Goal: Information Seeking & Learning: Learn about a topic

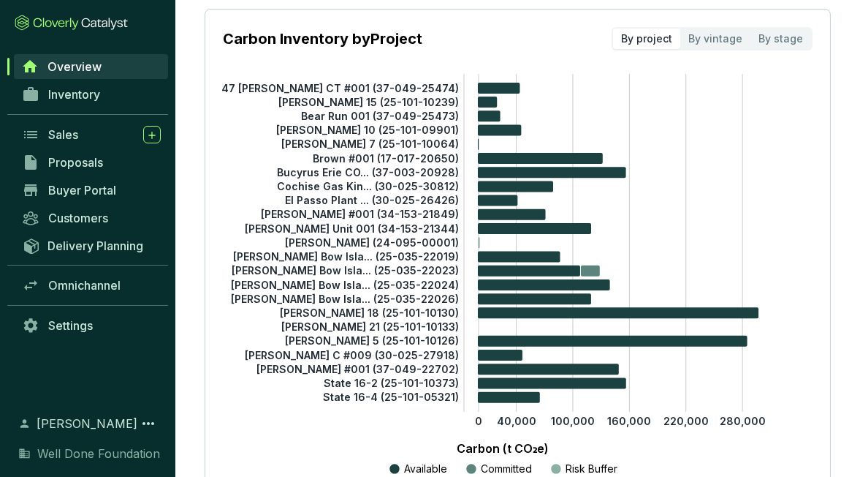
scroll to position [219, 0]
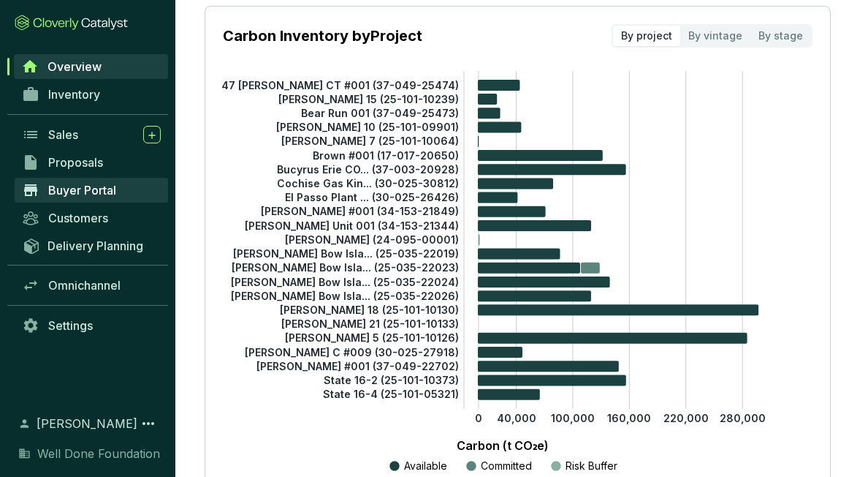
click at [83, 187] on span "Buyer Portal" at bounding box center [82, 190] width 68 height 15
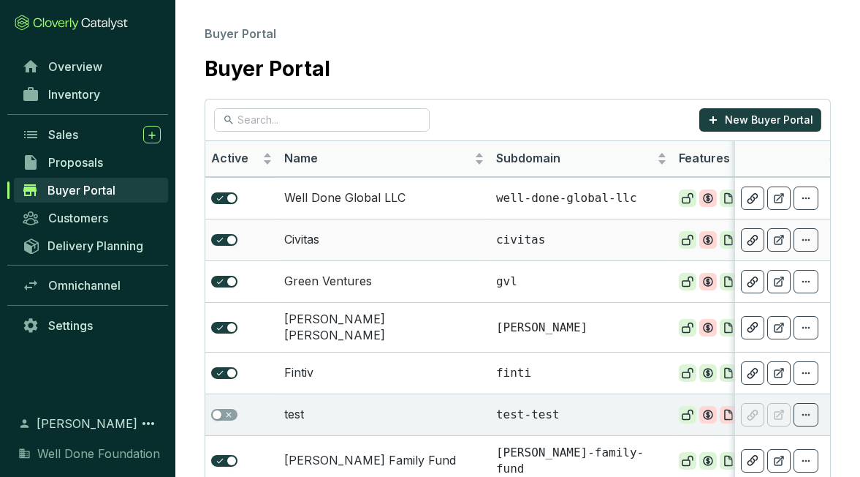
scroll to position [191, 0]
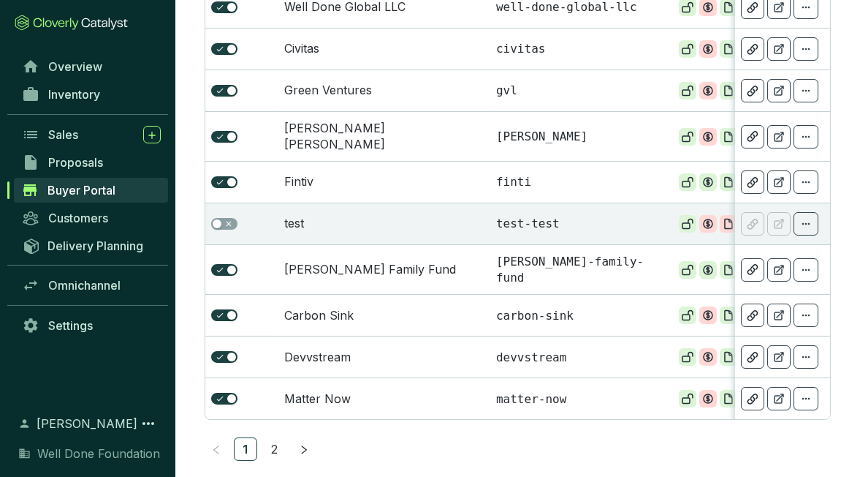
click at [276, 447] on link "2" at bounding box center [275, 449] width 22 height 22
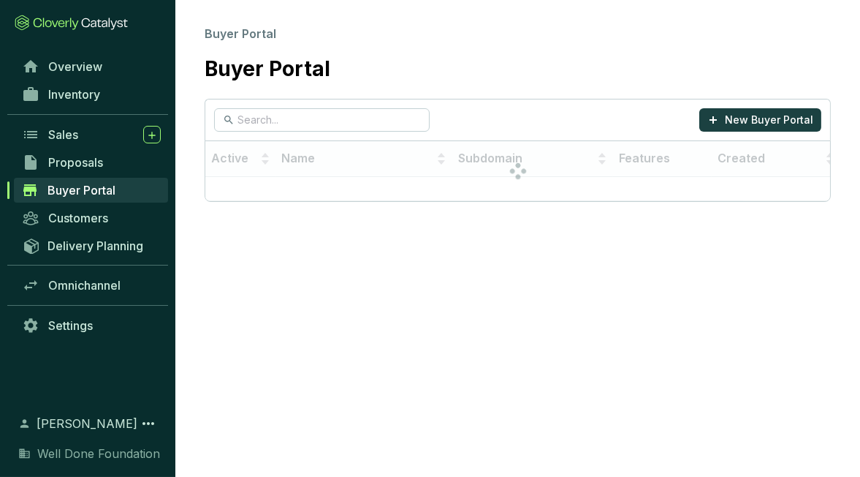
scroll to position [0, 0]
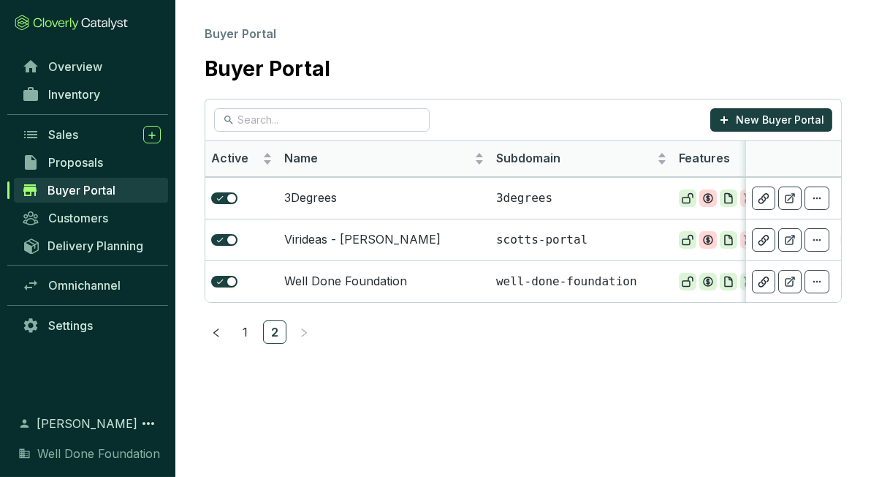
click at [79, 194] on span "Buyer Portal" at bounding box center [82, 190] width 68 height 15
click at [242, 339] on link "1" at bounding box center [246, 332] width 22 height 22
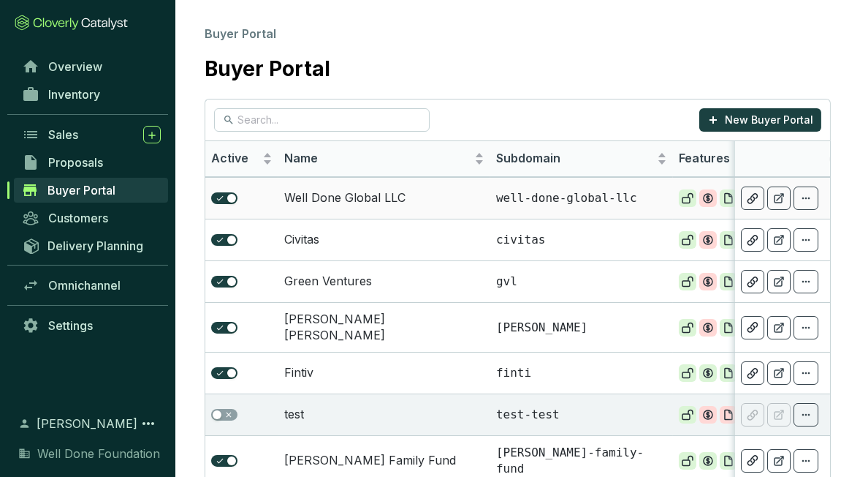
click at [325, 197] on td "Well Done Global LLC" at bounding box center [385, 198] width 212 height 42
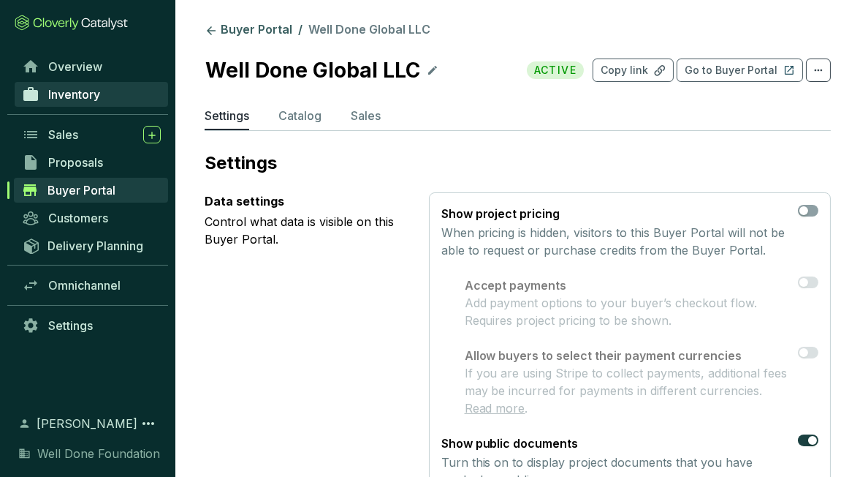
click at [80, 100] on span "Inventory" at bounding box center [74, 94] width 52 height 15
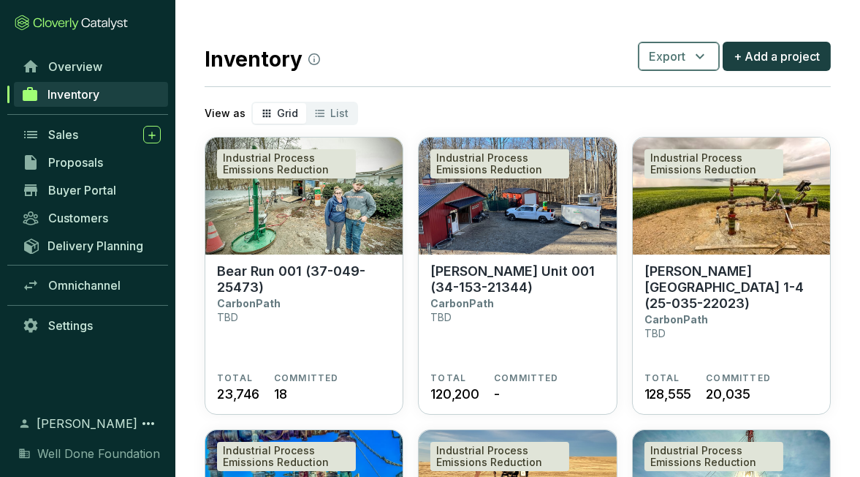
click at [704, 55] on icon "button" at bounding box center [700, 56] width 9 height 5
click at [671, 95] on span "Projects" at bounding box center [680, 91] width 45 height 18
click at [484, 272] on p "[PERSON_NAME] Unit 001 (34-153-21344)" at bounding box center [518, 279] width 174 height 32
